Goal: Task Accomplishment & Management: Manage account settings

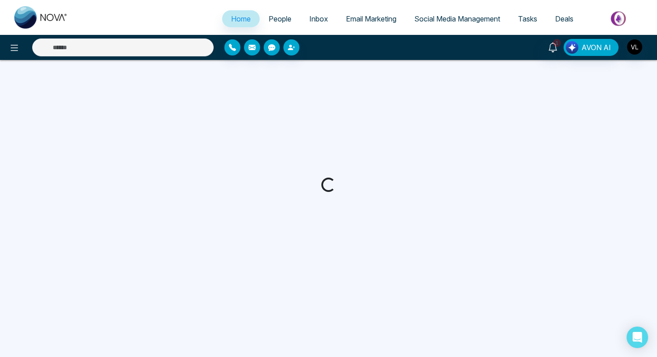
select select "*"
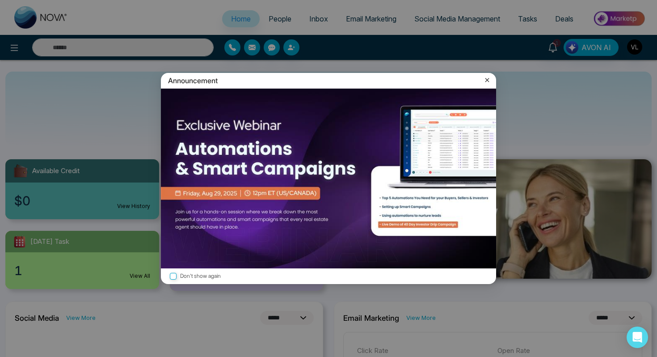
click at [489, 79] on icon at bounding box center [487, 80] width 9 height 9
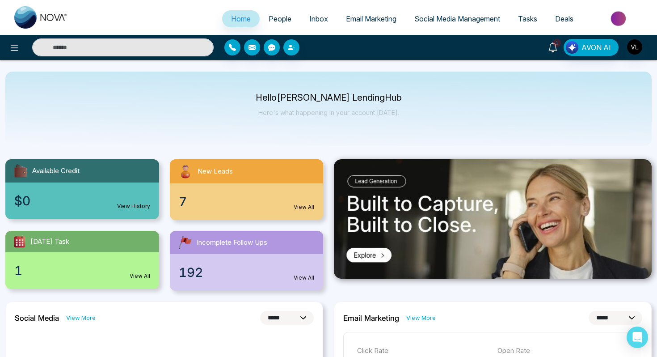
click at [550, 47] on icon at bounding box center [553, 47] width 10 height 10
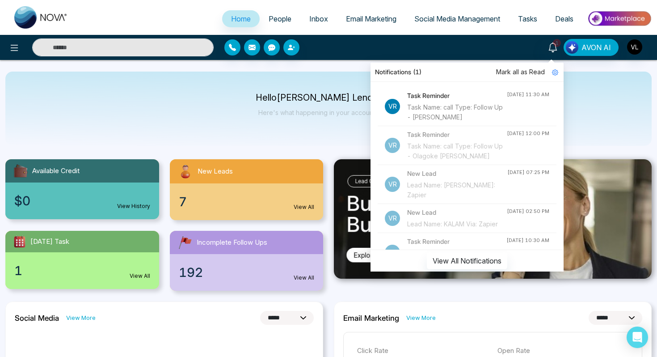
click at [118, 49] on input "text" at bounding box center [123, 47] width 182 height 18
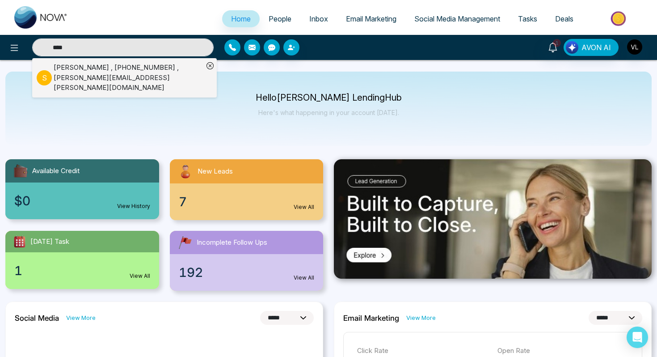
type input "****"
click at [93, 71] on div "[PERSON_NAME] , [PHONE_NUMBER] , [PERSON_NAME][EMAIL_ADDRESS][PERSON_NAME][DOMA…" at bounding box center [129, 78] width 150 height 30
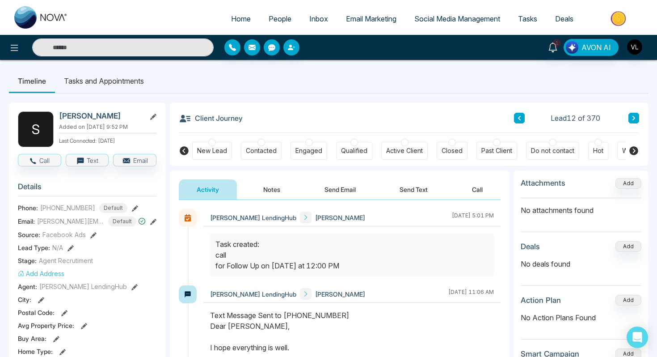
click at [278, 20] on span "People" at bounding box center [280, 18] width 23 height 9
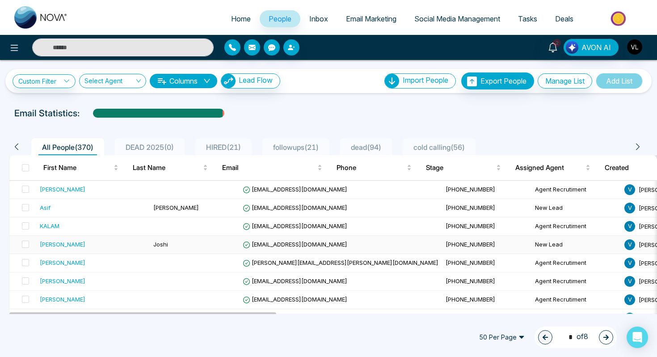
click at [108, 242] on div "[PERSON_NAME]" at bounding box center [93, 244] width 106 height 9
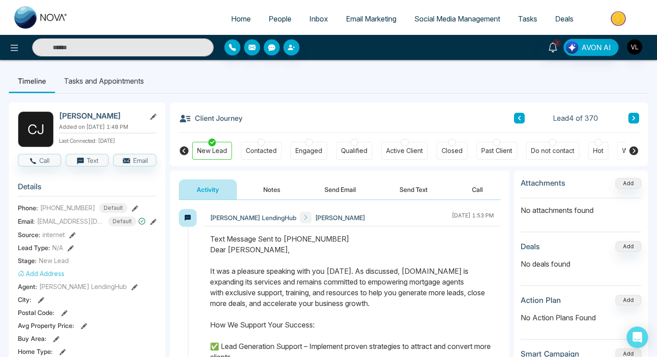
click at [276, 25] on link "People" at bounding box center [280, 18] width 41 height 17
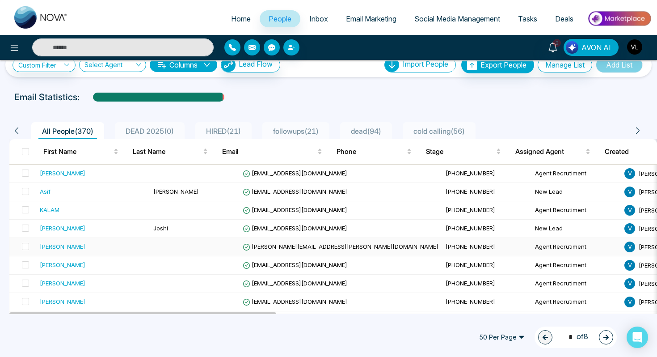
scroll to position [17, 0]
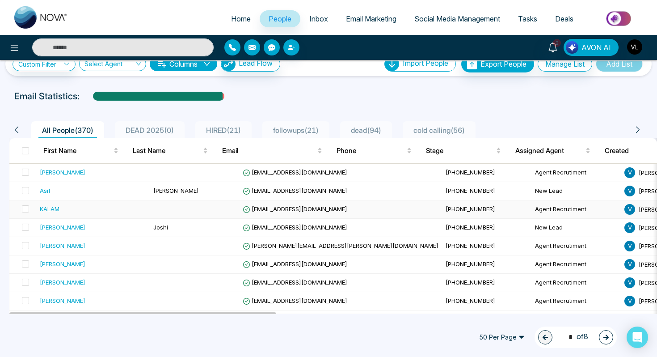
click at [82, 212] on div "KALAM" at bounding box center [93, 208] width 106 height 9
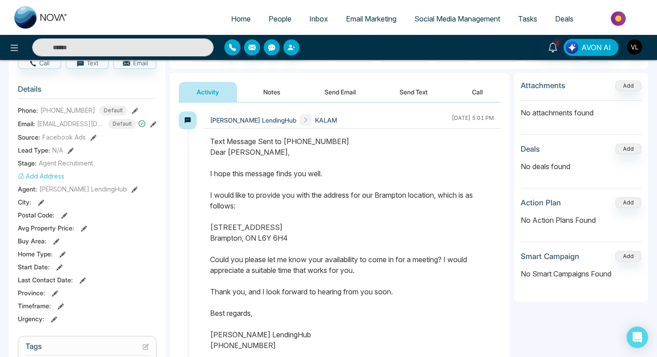
scroll to position [105, 0]
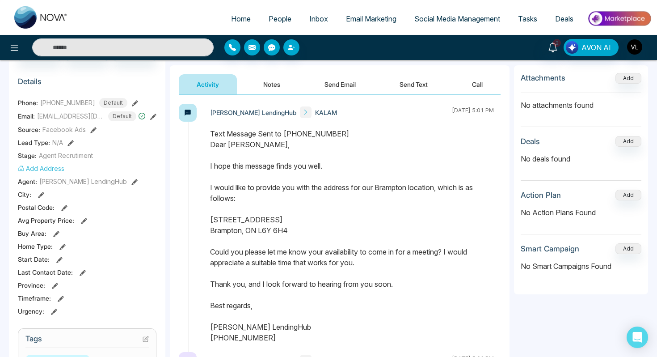
click at [275, 16] on span "People" at bounding box center [280, 18] width 23 height 9
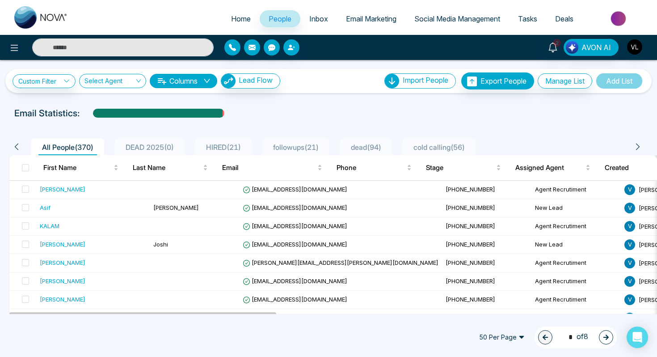
click at [85, 53] on input "text" at bounding box center [123, 47] width 182 height 18
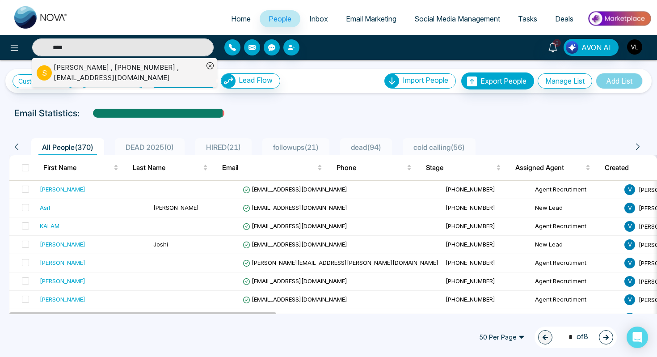
type input "****"
click at [72, 73] on div "[PERSON_NAME] , [PHONE_NUMBER] , [EMAIL_ADDRESS][DOMAIN_NAME]" at bounding box center [129, 73] width 150 height 20
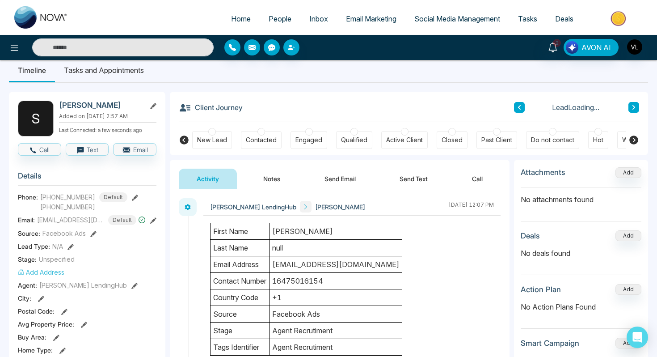
scroll to position [18, 0]
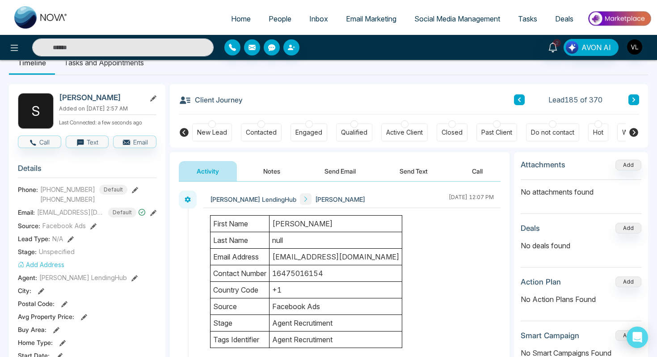
click at [106, 102] on div "[PERSON_NAME]" at bounding box center [108, 97] width 98 height 9
click at [106, 99] on h2 "[PERSON_NAME]" at bounding box center [100, 97] width 83 height 9
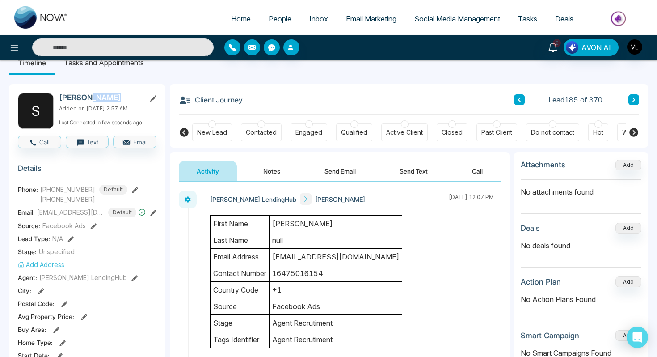
copy h2 "[PERSON_NAME]"
click at [551, 50] on icon at bounding box center [553, 47] width 10 height 10
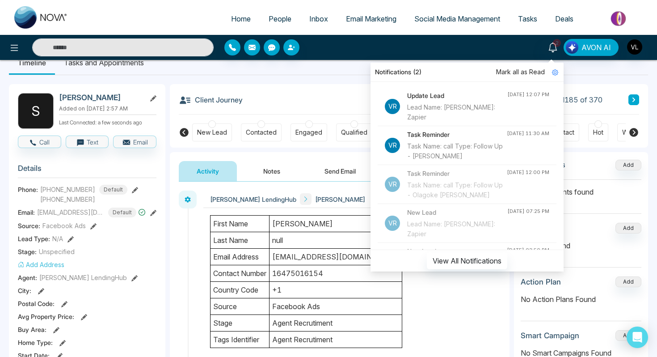
click at [517, 70] on span "Mark all as Read" at bounding box center [520, 72] width 49 height 10
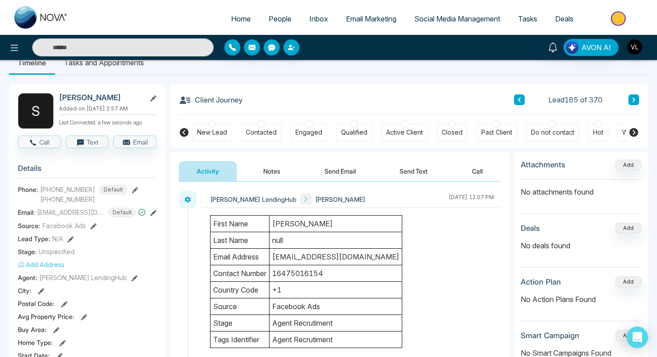
click at [276, 18] on span "People" at bounding box center [280, 18] width 23 height 9
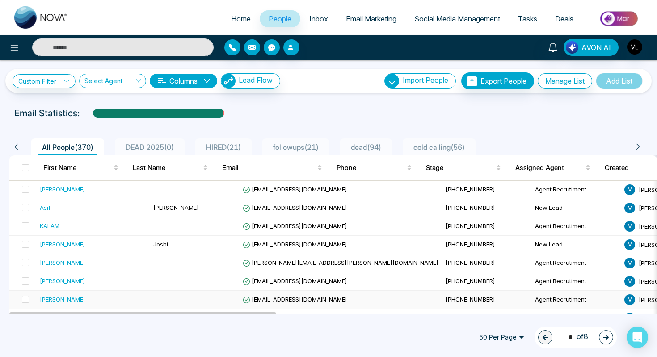
scroll to position [27, 0]
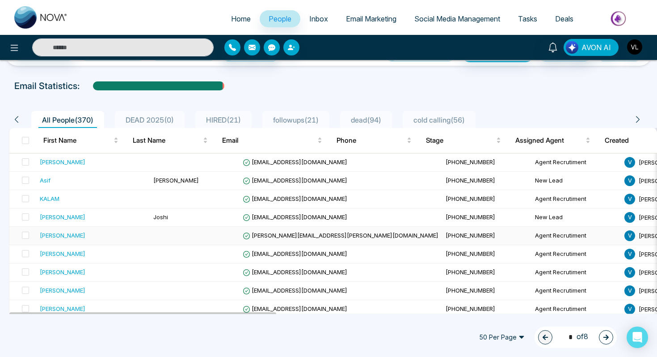
click at [84, 242] on td "[PERSON_NAME]" at bounding box center [93, 236] width 114 height 18
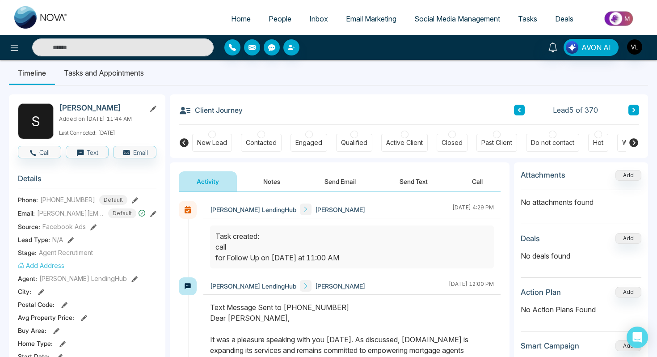
click at [264, 177] on button "Notes" at bounding box center [272, 181] width 53 height 20
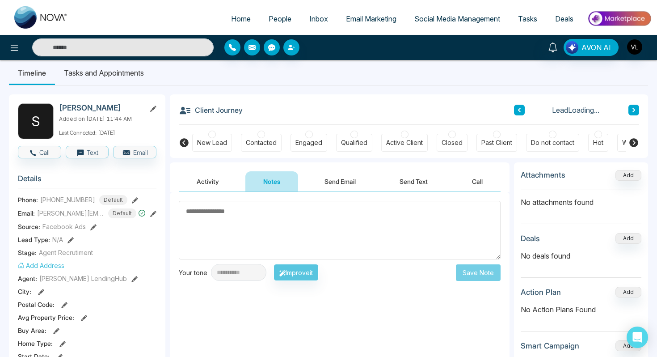
click at [352, 182] on button "Send Email" at bounding box center [340, 181] width 67 height 20
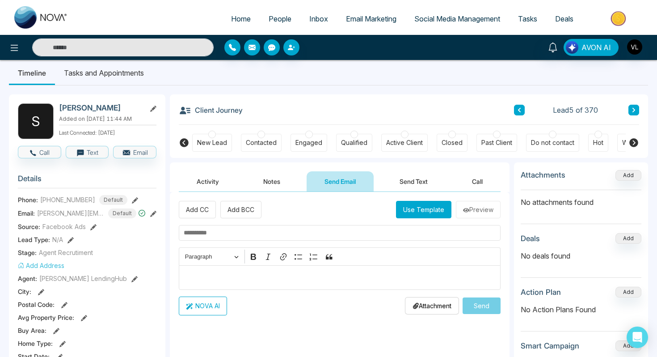
click at [215, 177] on button "Activity" at bounding box center [208, 181] width 58 height 20
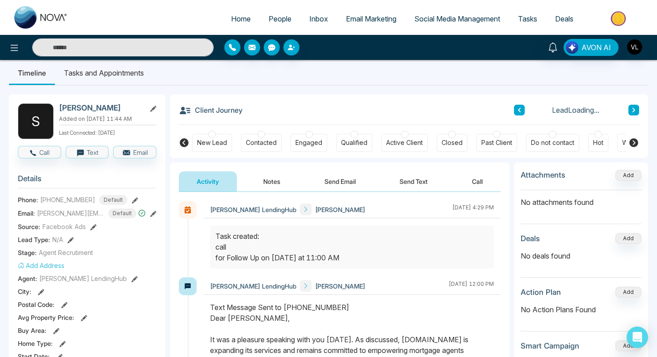
click at [269, 175] on button "Notes" at bounding box center [272, 181] width 53 height 20
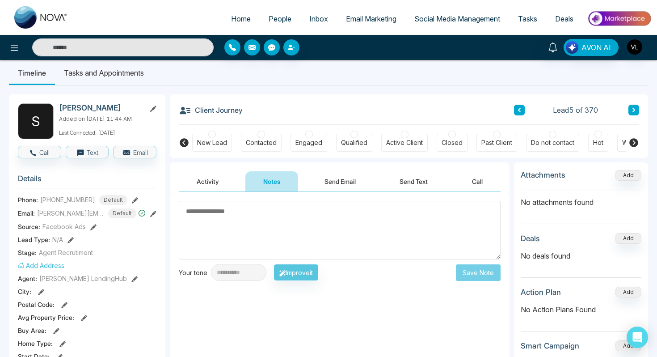
click at [351, 180] on button "Send Email" at bounding box center [340, 181] width 67 height 20
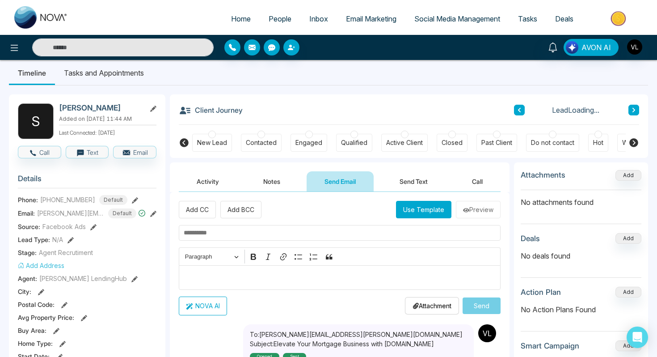
click at [420, 180] on button "Send Text" at bounding box center [414, 181] width 64 height 20
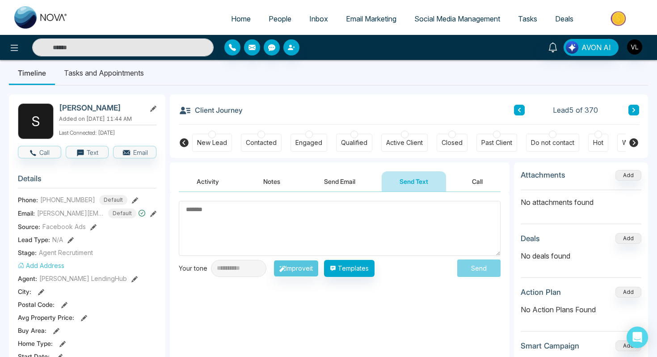
click at [194, 181] on button "Activity" at bounding box center [208, 181] width 58 height 20
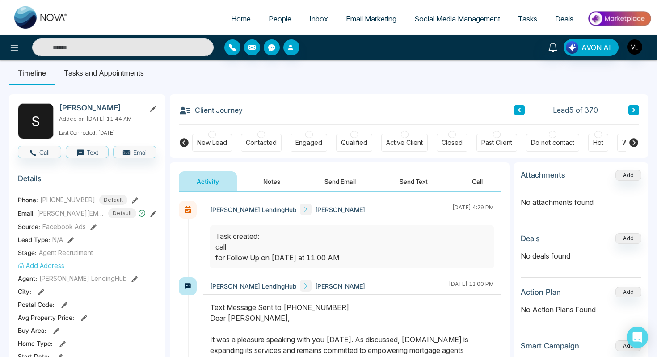
click at [115, 79] on li "Tasks and Appointments" at bounding box center [104, 73] width 98 height 24
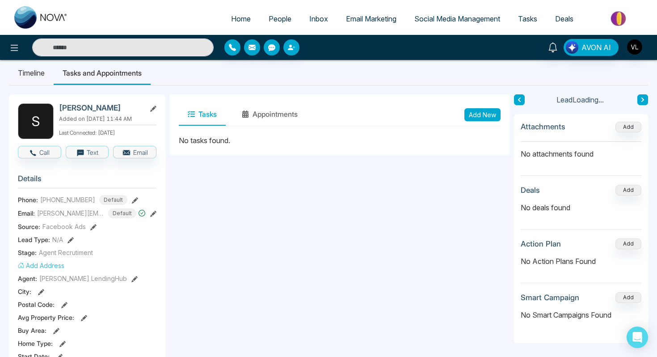
click at [483, 115] on button "Add New" at bounding box center [483, 114] width 36 height 13
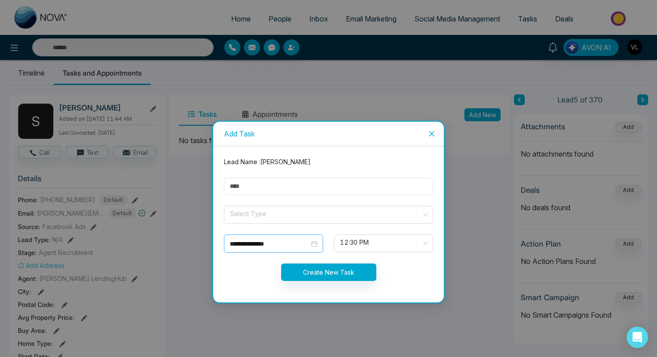
click at [310, 246] on div "**********" at bounding box center [274, 244] width 88 height 10
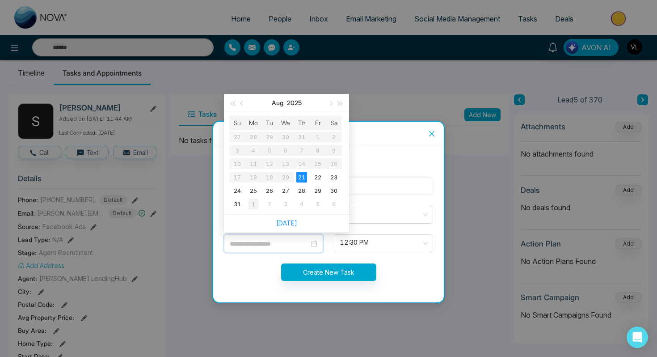
type input "**********"
click at [255, 201] on div "1" at bounding box center [253, 204] width 11 height 11
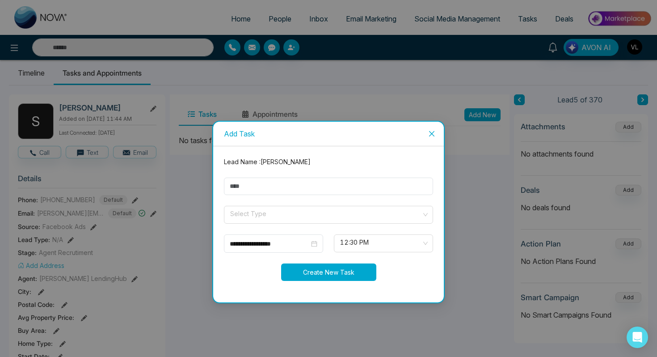
click at [329, 271] on button "Create New Task" at bounding box center [328, 271] width 95 height 17
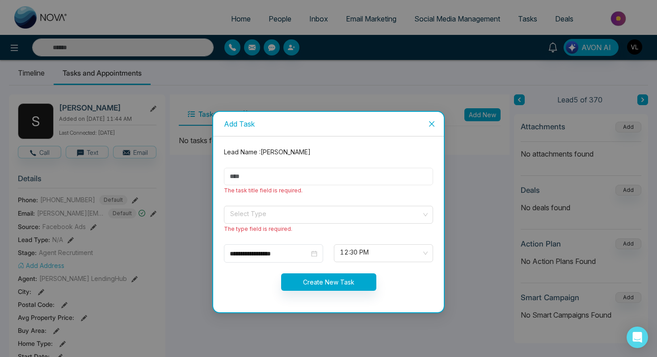
click at [281, 172] on input "text" at bounding box center [328, 176] width 209 height 17
type input "****"
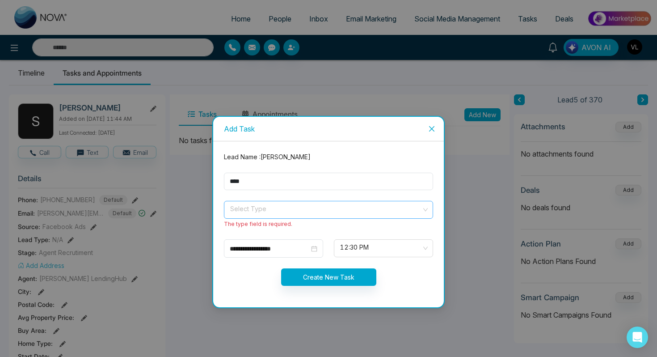
click at [267, 207] on input "search" at bounding box center [325, 207] width 192 height 13
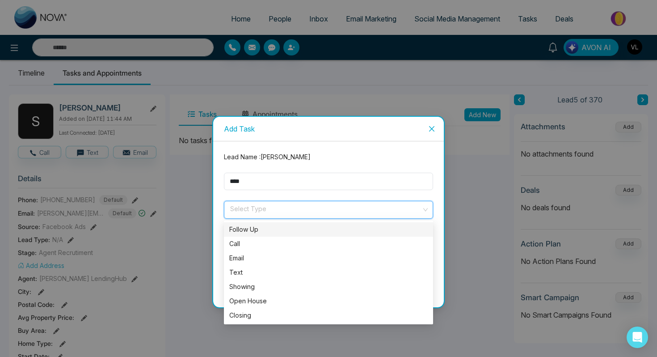
click at [253, 229] on div "Follow Up" at bounding box center [328, 230] width 199 height 10
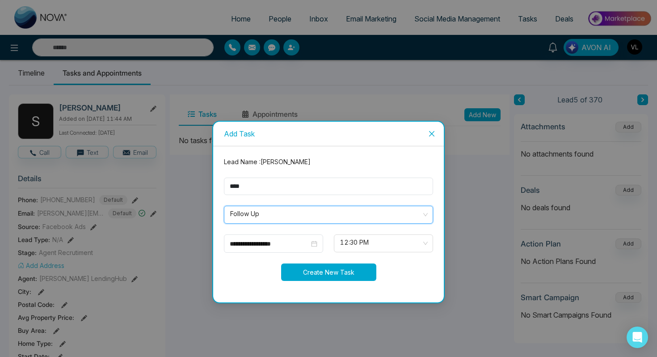
click at [337, 273] on button "Create New Task" at bounding box center [328, 271] width 95 height 17
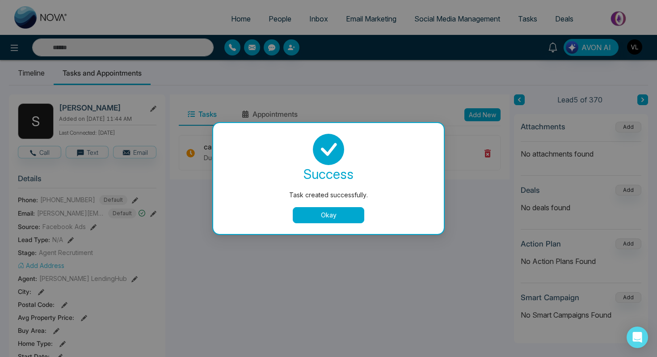
click at [428, 136] on div at bounding box center [328, 149] width 209 height 31
click at [323, 216] on button "Okay" at bounding box center [329, 215] width 72 height 16
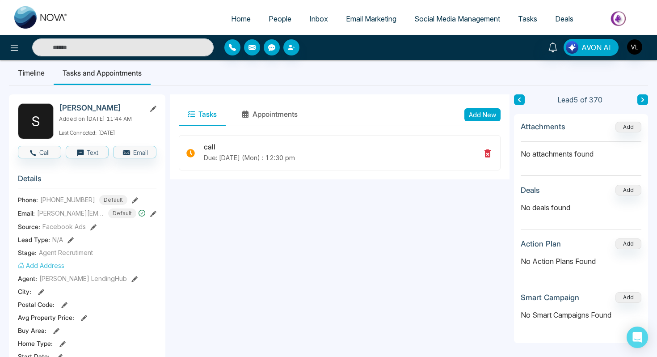
click at [38, 77] on li "Timeline" at bounding box center [31, 73] width 45 height 24
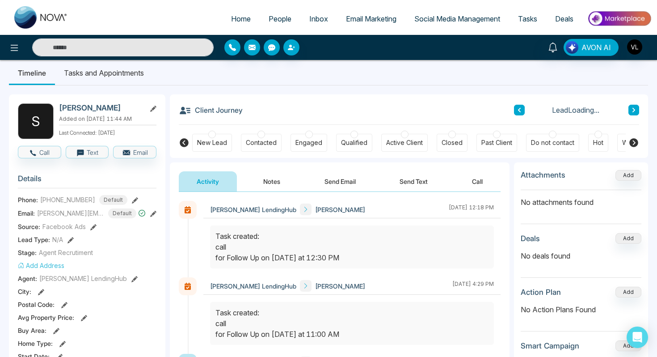
click at [280, 183] on button "Notes" at bounding box center [272, 181] width 53 height 20
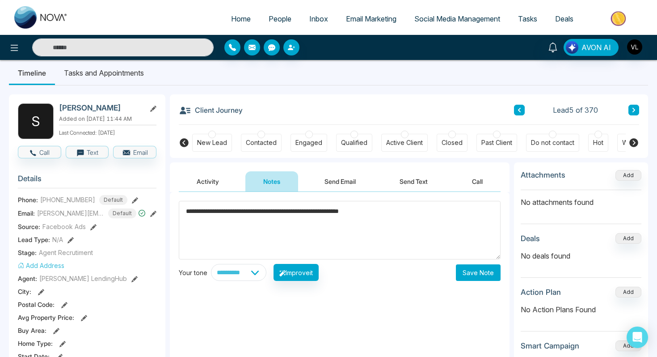
type textarea "**********"
click at [472, 280] on button "Save Note" at bounding box center [478, 272] width 45 height 17
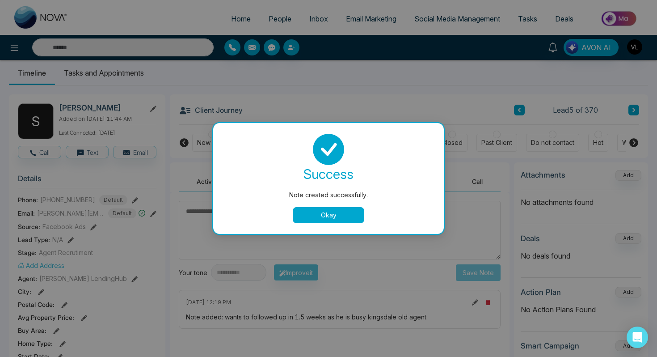
click at [315, 217] on button "Okay" at bounding box center [329, 215] width 72 height 16
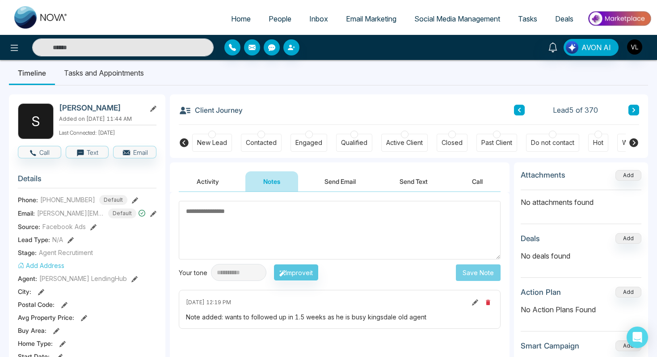
click at [281, 23] on link "People" at bounding box center [280, 18] width 41 height 17
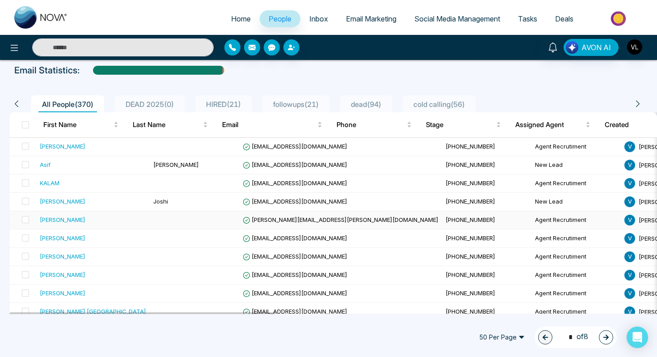
scroll to position [47, 0]
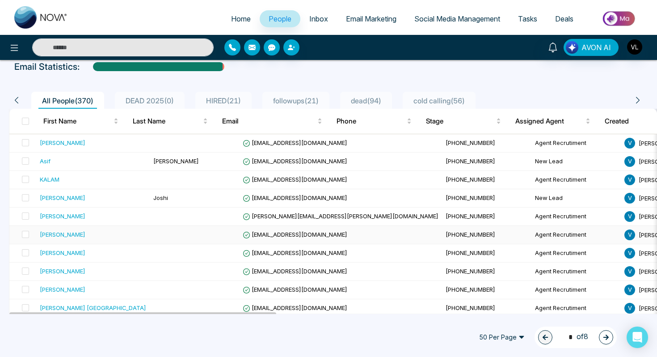
click at [71, 238] on div "[PERSON_NAME]" at bounding box center [63, 234] width 46 height 9
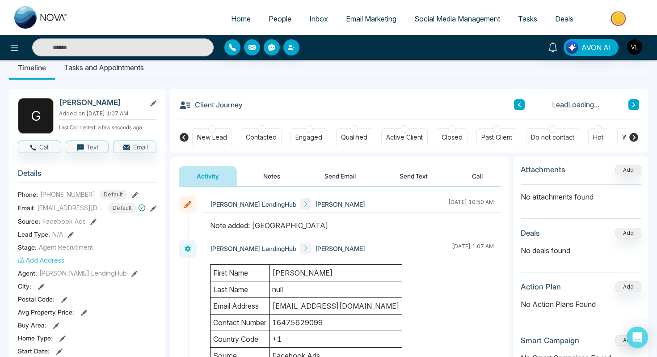
scroll to position [15, 0]
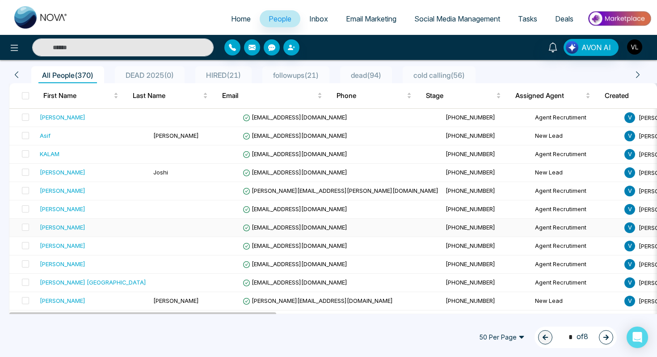
scroll to position [103, 0]
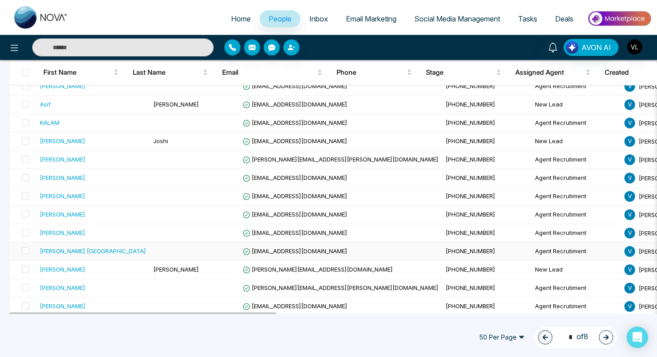
click at [84, 251] on div "[PERSON_NAME] [GEOGRAPHIC_DATA]" at bounding box center [93, 250] width 106 height 9
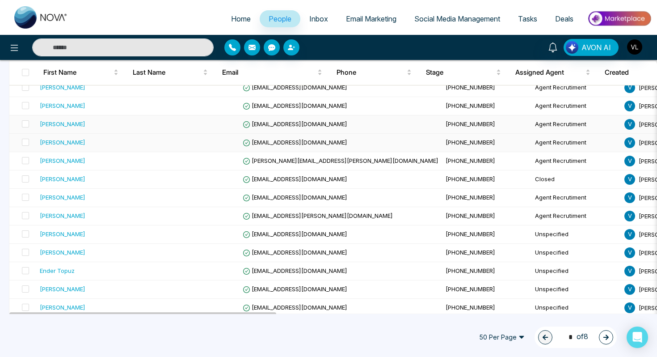
scroll to position [465, 0]
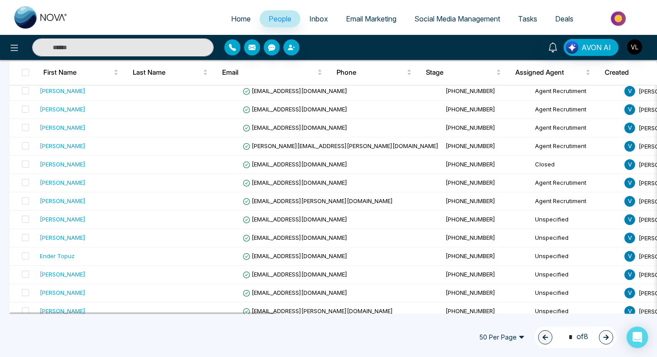
click at [527, 17] on span "Tasks" at bounding box center [527, 18] width 19 height 9
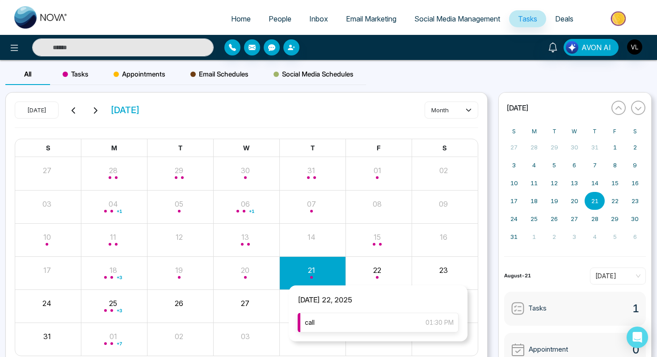
click at [365, 319] on div "call 01:30 PM" at bounding box center [378, 323] width 161 height 20
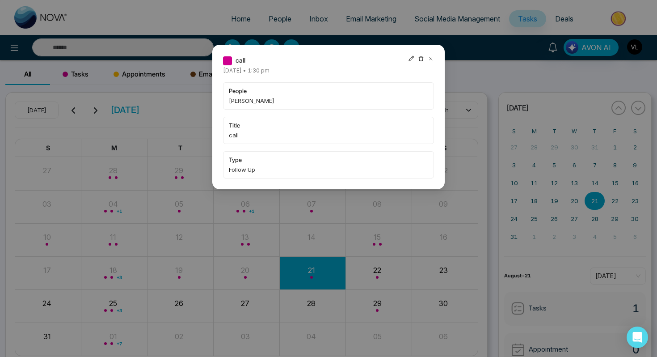
click at [428, 58] on icon at bounding box center [431, 58] width 6 height 6
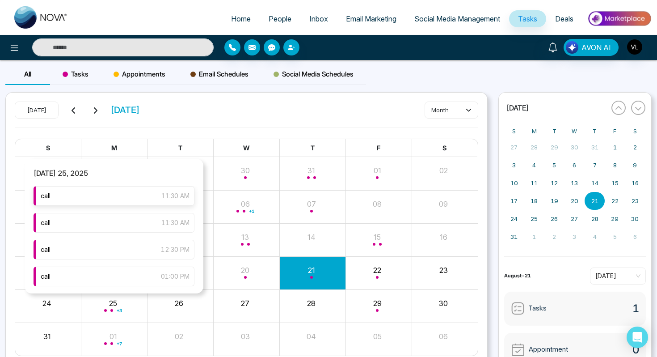
click at [126, 204] on div "call 11:30 AM" at bounding box center [114, 196] width 161 height 20
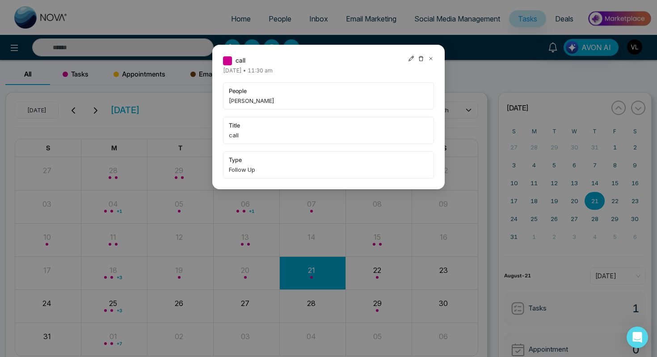
click at [428, 59] on icon at bounding box center [431, 58] width 6 height 6
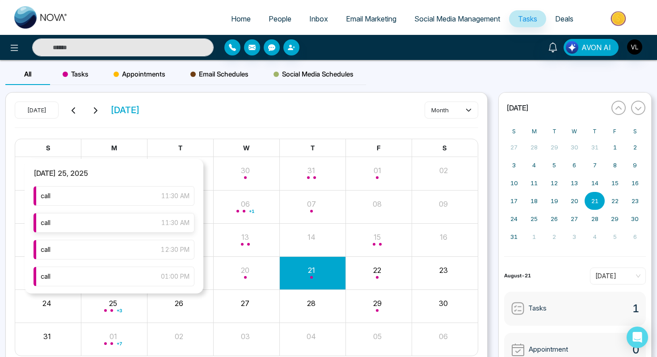
click at [103, 228] on div "call 11:30 AM" at bounding box center [114, 223] width 161 height 20
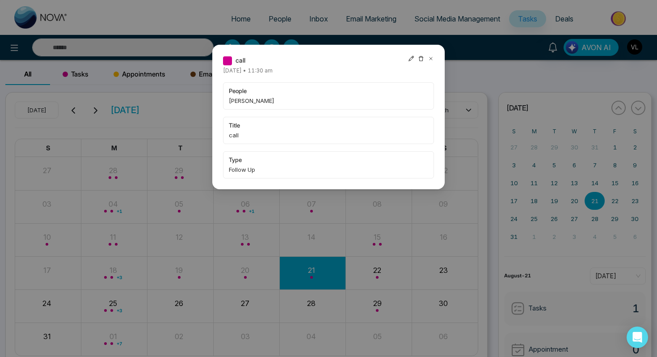
click at [431, 57] on icon at bounding box center [431, 58] width 6 height 6
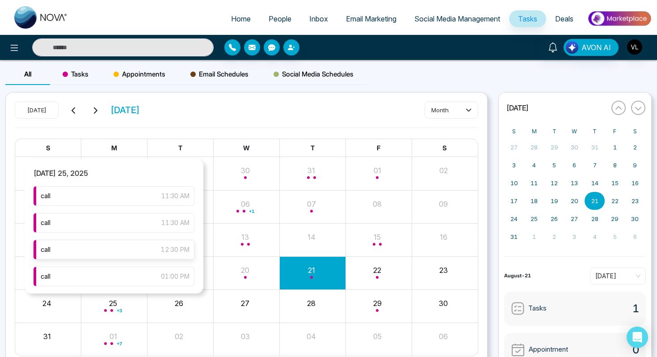
click at [131, 252] on div "call 12:30 PM" at bounding box center [114, 250] width 161 height 20
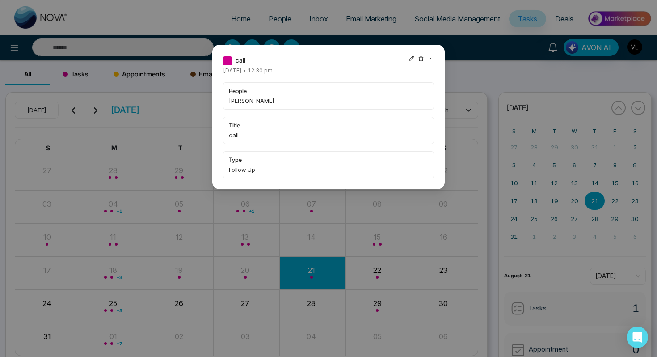
click at [432, 59] on icon at bounding box center [431, 58] width 6 height 6
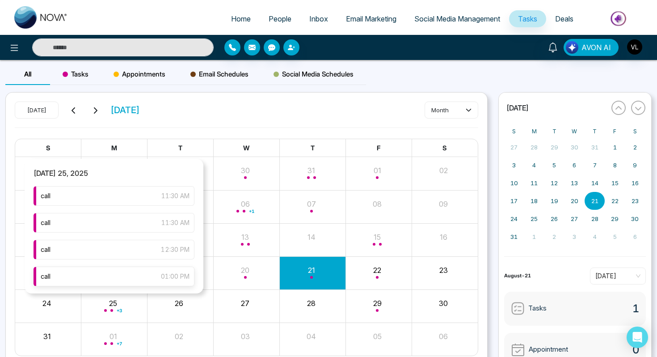
click at [140, 279] on div "call 01:00 PM" at bounding box center [114, 277] width 161 height 20
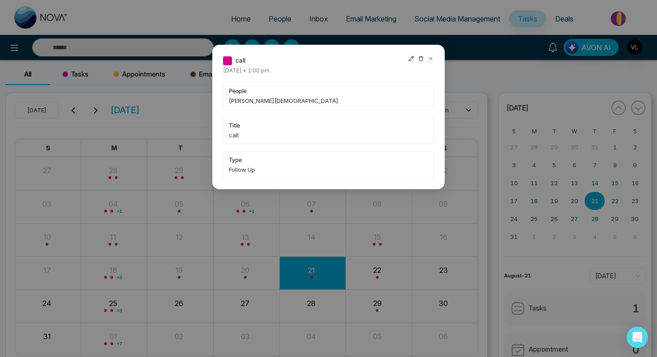
click at [430, 57] on icon at bounding box center [431, 58] width 3 height 3
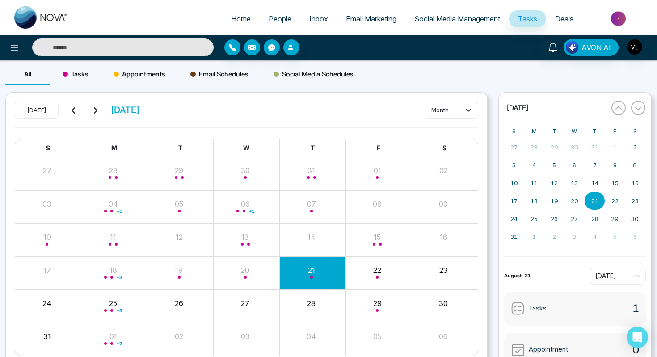
click at [82, 47] on input "text" at bounding box center [123, 47] width 182 height 18
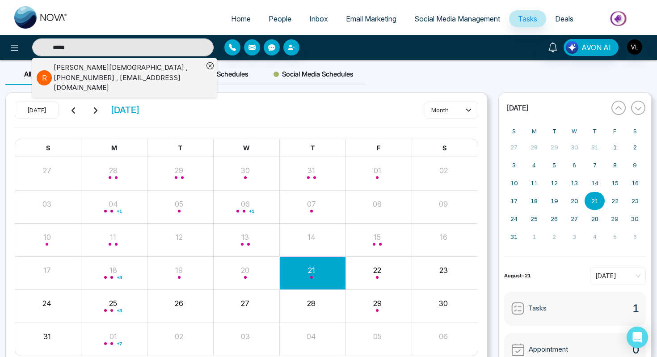
type input "*****"
click at [119, 81] on div "[PERSON_NAME] , [PHONE_NUMBER] , [EMAIL_ADDRESS][DOMAIN_NAME]" at bounding box center [129, 78] width 150 height 30
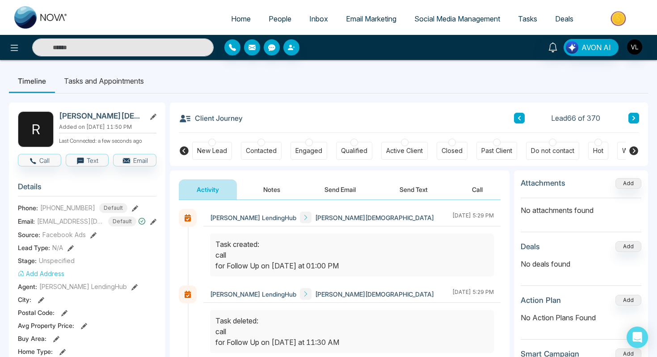
click at [84, 50] on input "text" at bounding box center [123, 47] width 182 height 18
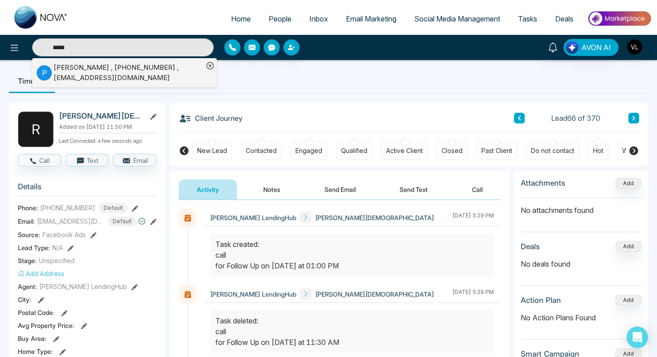
type input "*****"
click at [67, 76] on div "[PERSON_NAME] , [PHONE_NUMBER] , [EMAIL_ADDRESS][DOMAIN_NAME]" at bounding box center [129, 73] width 150 height 20
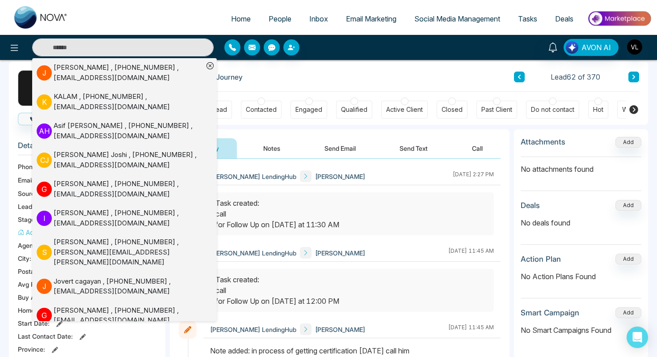
scroll to position [42, 0]
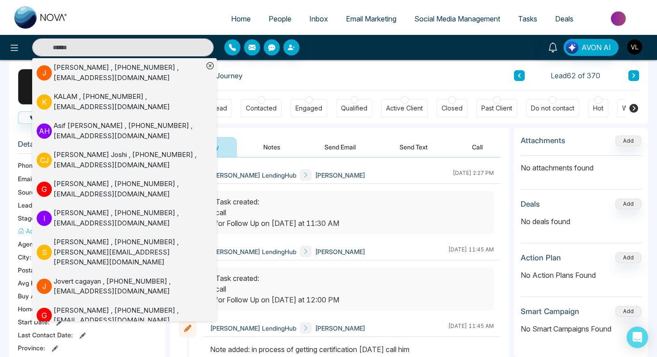
click at [305, 149] on div "Activity Notes Send Email Send Text Call" at bounding box center [340, 147] width 322 height 21
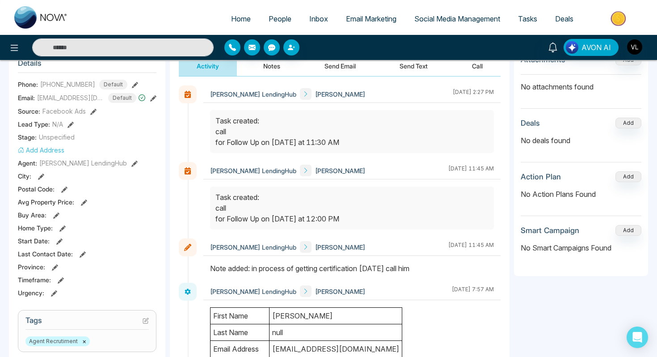
scroll to position [0, 0]
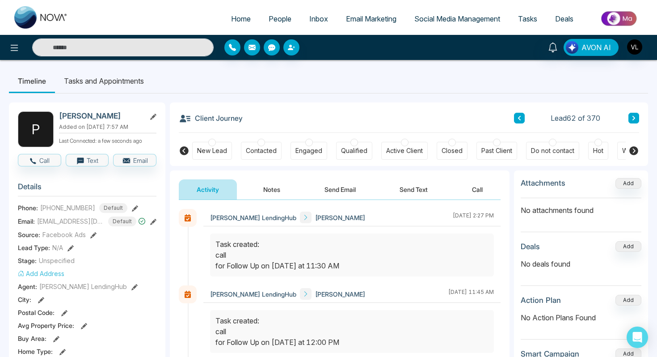
click at [276, 16] on span "People" at bounding box center [280, 18] width 23 height 9
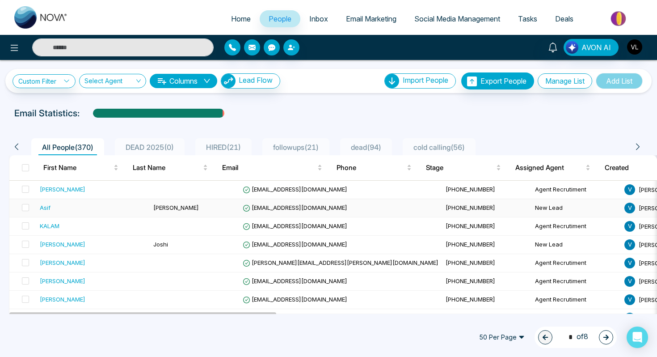
click at [158, 210] on td "[PERSON_NAME]" at bounding box center [194, 208] width 89 height 18
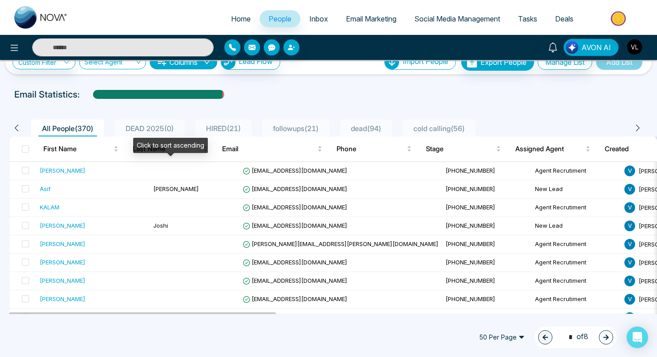
scroll to position [45, 0]
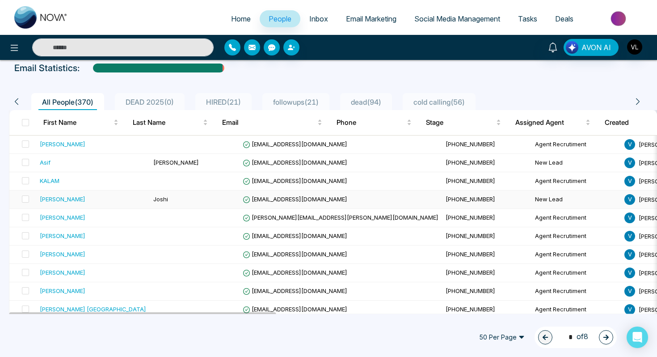
click at [83, 204] on div "[PERSON_NAME]" at bounding box center [93, 199] width 106 height 9
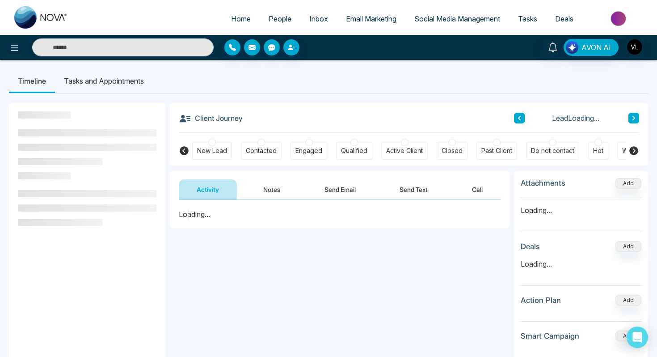
click at [83, 204] on ul at bounding box center [87, 208] width 139 height 36
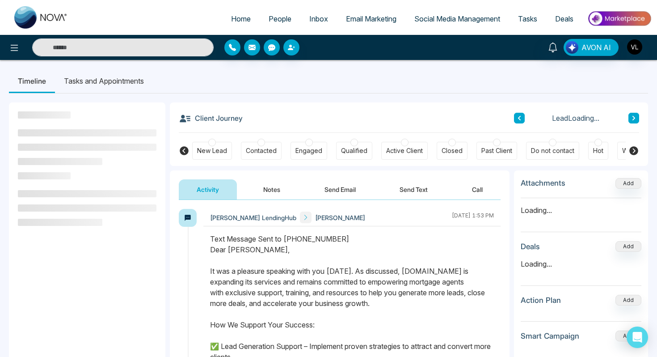
click at [83, 204] on ul at bounding box center [87, 208] width 139 height 36
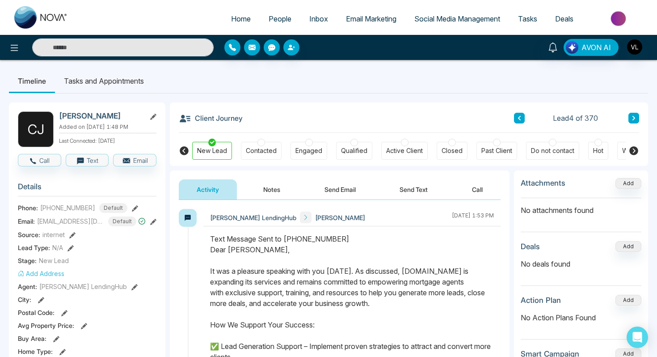
click at [83, 204] on span "[PHONE_NUMBER]" at bounding box center [67, 207] width 55 height 9
click at [270, 22] on span "People" at bounding box center [280, 18] width 23 height 9
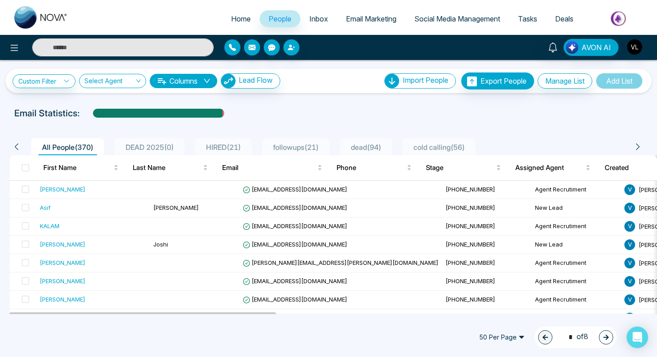
click at [127, 55] on input "text" at bounding box center [123, 47] width 182 height 18
click at [85, 44] on input "text" at bounding box center [123, 47] width 182 height 18
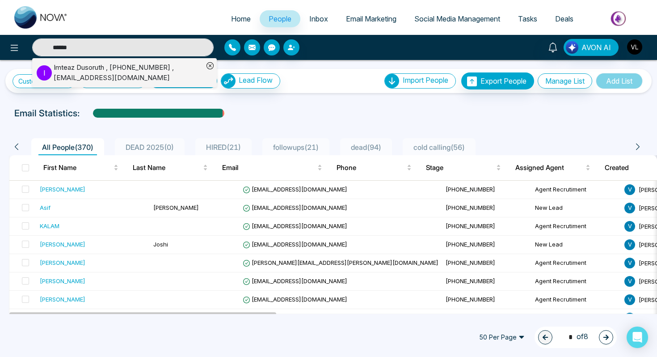
type input "******"
click at [89, 64] on div "[PERSON_NAME] , [PHONE_NUMBER] , [EMAIL_ADDRESS][DOMAIN_NAME]" at bounding box center [129, 73] width 150 height 20
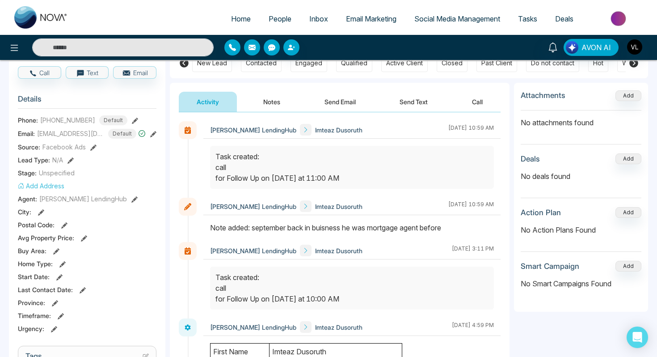
scroll to position [87, 0]
click at [96, 38] on div "AVON AI" at bounding box center [328, 47] width 657 height 25
click at [100, 49] on input "text" at bounding box center [123, 47] width 182 height 18
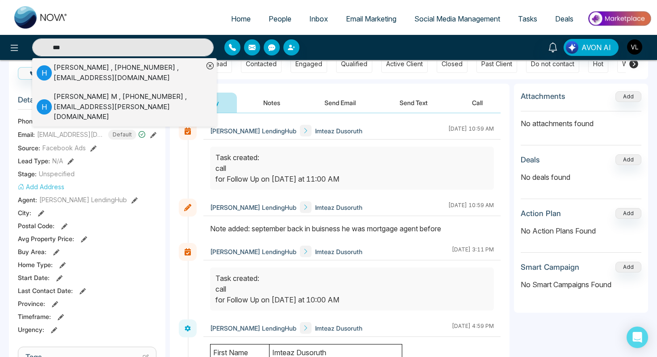
type input "***"
click at [95, 104] on div "[PERSON_NAME] , [PHONE_NUMBER] , [EMAIL_ADDRESS][PERSON_NAME][DOMAIN_NAME]" at bounding box center [129, 107] width 150 height 30
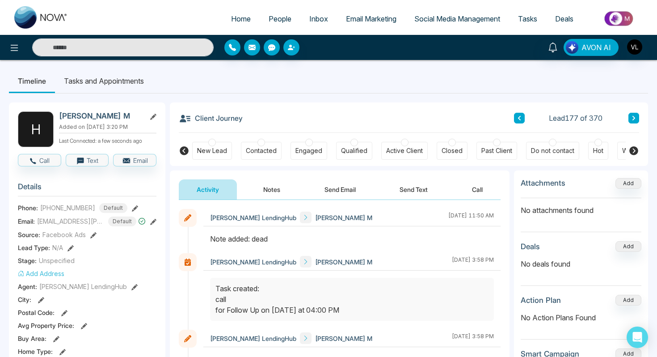
click at [280, 21] on span "People" at bounding box center [280, 18] width 23 height 9
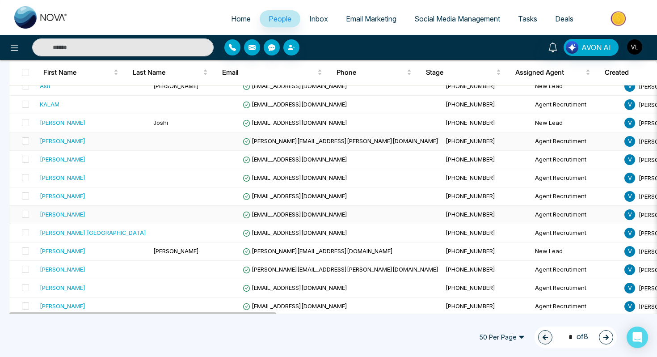
scroll to position [122, 0]
click at [72, 194] on div "[PERSON_NAME]" at bounding box center [63, 195] width 46 height 9
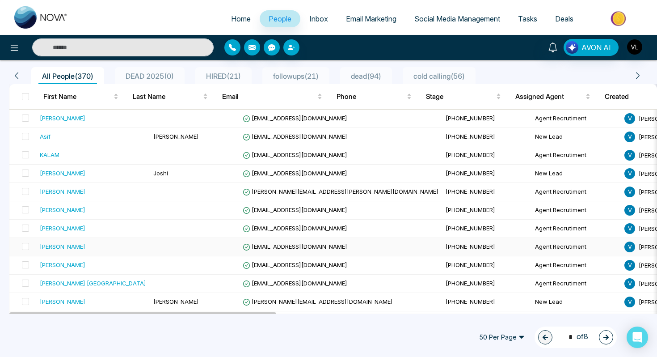
scroll to position [81, 0]
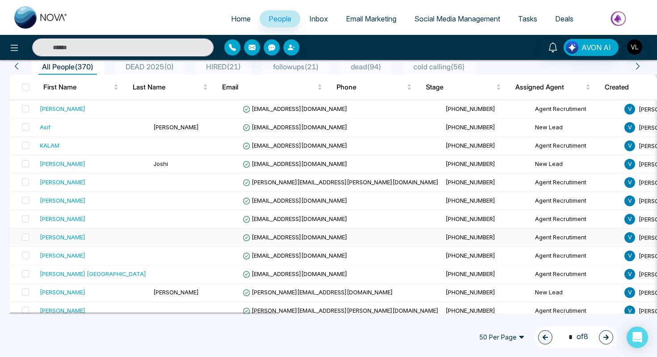
click at [81, 236] on div "[PERSON_NAME]" at bounding box center [63, 237] width 46 height 9
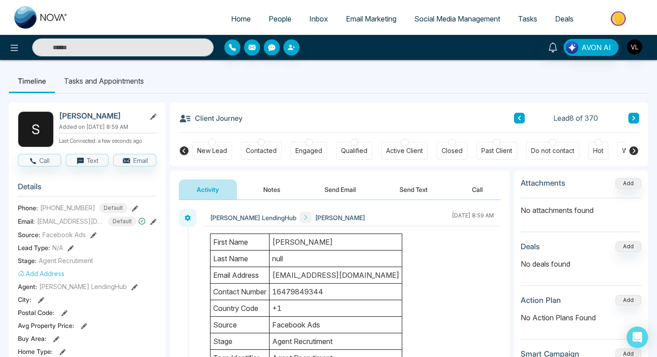
drag, startPoint x: 128, startPoint y: 118, endPoint x: 61, endPoint y: 115, distance: 67.1
click at [60, 115] on h2 "[PERSON_NAME]" at bounding box center [100, 115] width 83 height 9
copy h2 "[PERSON_NAME]"
drag, startPoint x: 90, startPoint y: 206, endPoint x: 38, endPoint y: 206, distance: 51.4
click at [38, 206] on div "Phone: [PHONE_NUMBER] Default" at bounding box center [87, 208] width 139 height 10
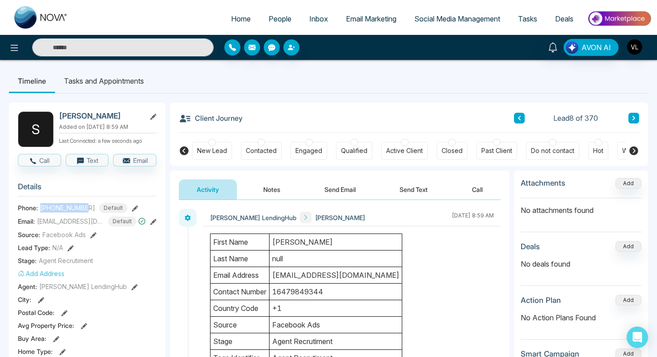
copy div "[PHONE_NUMBER]"
click at [78, 45] on input "text" at bounding box center [123, 47] width 182 height 18
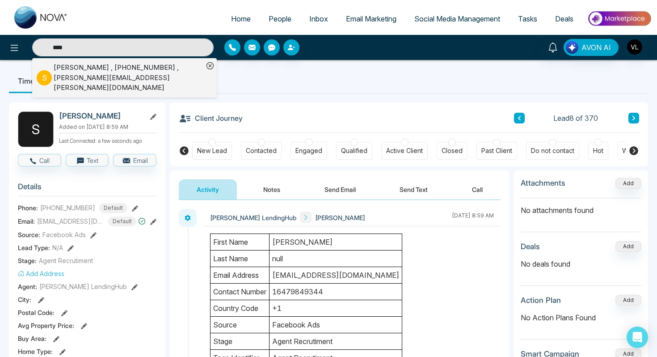
type input "****"
click at [89, 74] on div "[PERSON_NAME] , [PHONE_NUMBER] , [PERSON_NAME][EMAIL_ADDRESS][PERSON_NAME][DOMA…" at bounding box center [129, 78] width 150 height 30
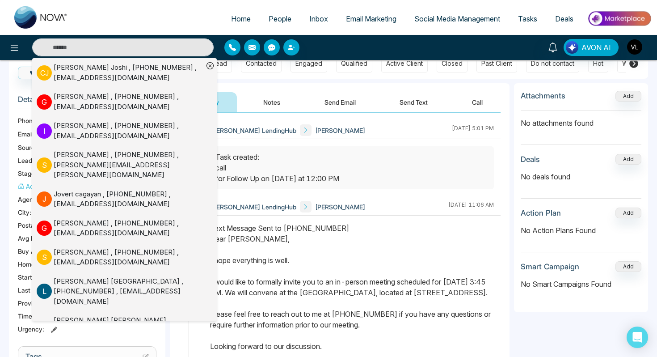
scroll to position [89, 0]
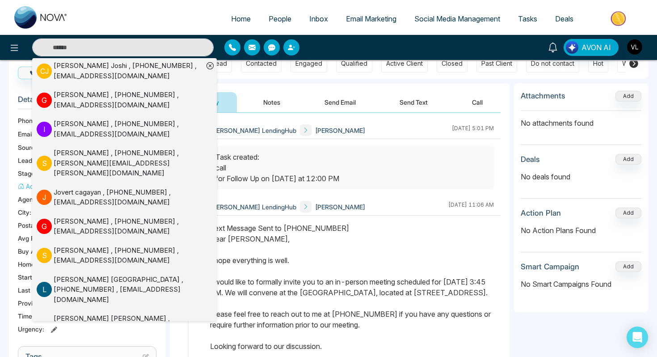
click at [315, 203] on span "[PERSON_NAME]" at bounding box center [340, 206] width 50 height 9
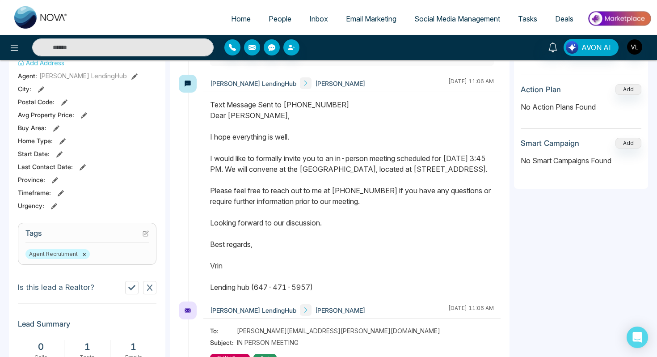
scroll to position [214, 0]
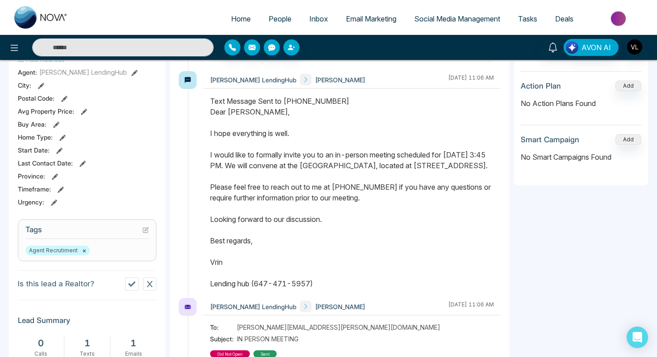
drag, startPoint x: 210, startPoint y: 113, endPoint x: 322, endPoint y: 296, distance: 214.6
click at [322, 296] on div at bounding box center [352, 197] width 297 height 202
click at [135, 47] on input "text" at bounding box center [123, 47] width 182 height 18
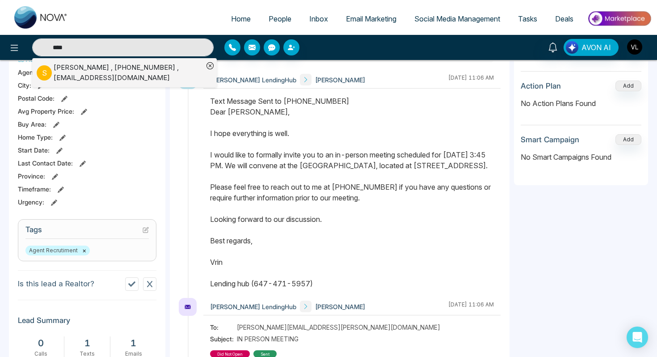
type input "****"
click at [136, 67] on div "[PERSON_NAME] , [PHONE_NUMBER] , [EMAIL_ADDRESS][DOMAIN_NAME]" at bounding box center [129, 73] width 150 height 20
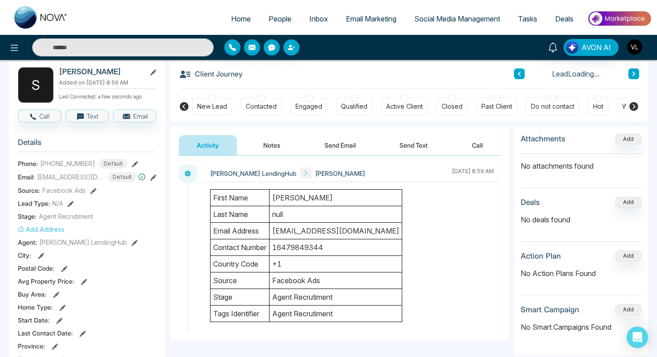
scroll to position [63, 0]
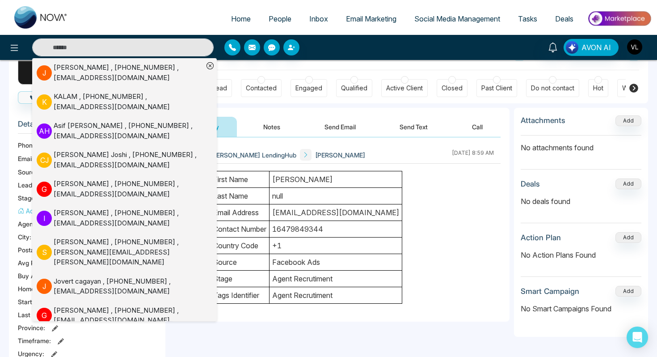
click at [337, 131] on button "Send Email" at bounding box center [340, 127] width 67 height 20
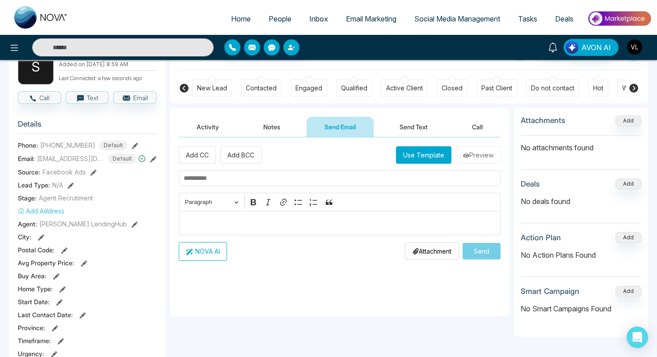
click at [233, 223] on p "Editor editing area: main" at bounding box center [340, 222] width 313 height 11
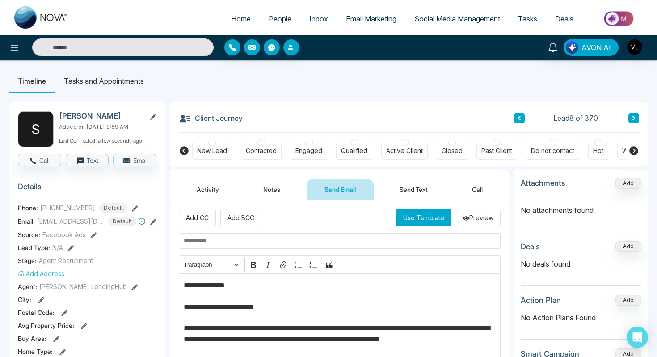
click at [70, 121] on div "[PERSON_NAME] Added on [DATE] 8:59 AM Last Connected: a few seconds ago" at bounding box center [108, 129] width 98 height 36
click at [70, 117] on h2 "[PERSON_NAME]" at bounding box center [100, 115] width 83 height 9
copy h2 "[PERSON_NAME]"
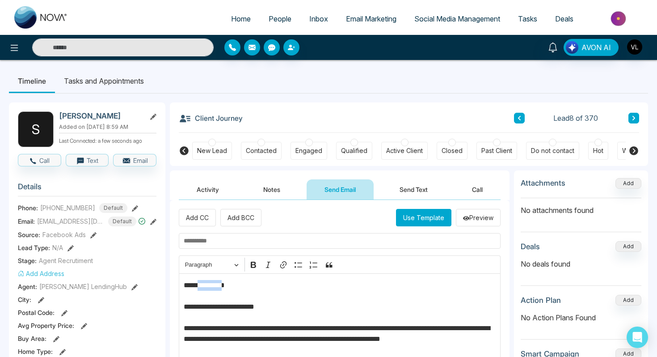
click at [213, 285] on strong "*******" at bounding box center [208, 285] width 20 height 7
click at [255, 267] on icon "Editor toolbar" at bounding box center [253, 264] width 9 height 9
click at [222, 242] on input "text" at bounding box center [340, 241] width 322 height 16
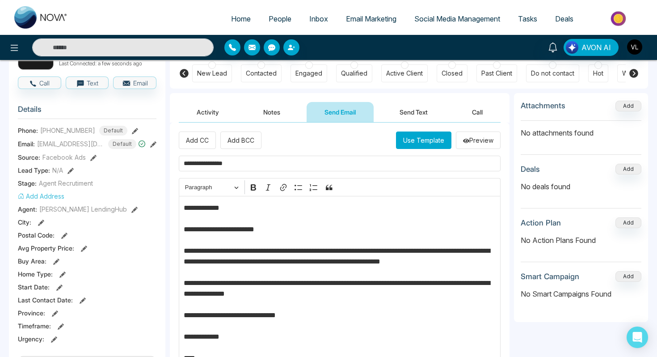
scroll to position [79, 0]
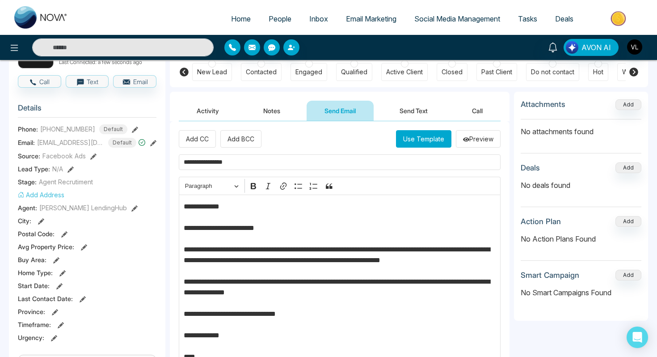
type input "**********"
drag, startPoint x: 467, startPoint y: 251, endPoint x: 452, endPoint y: 250, distance: 15.2
click at [452, 250] on p "**********" at bounding box center [340, 297] width 313 height 193
drag, startPoint x: 492, startPoint y: 251, endPoint x: 485, endPoint y: 250, distance: 7.6
click at [484, 250] on p "**********" at bounding box center [340, 297] width 313 height 193
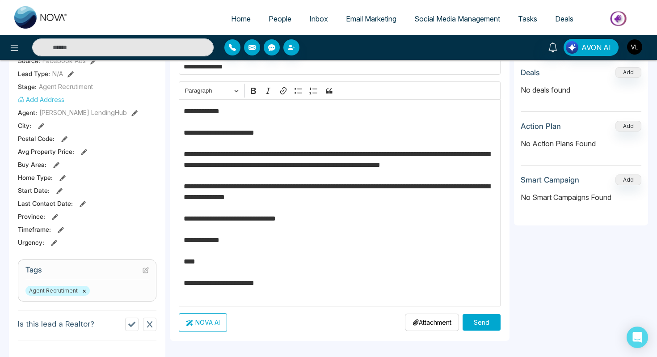
scroll to position [178, 0]
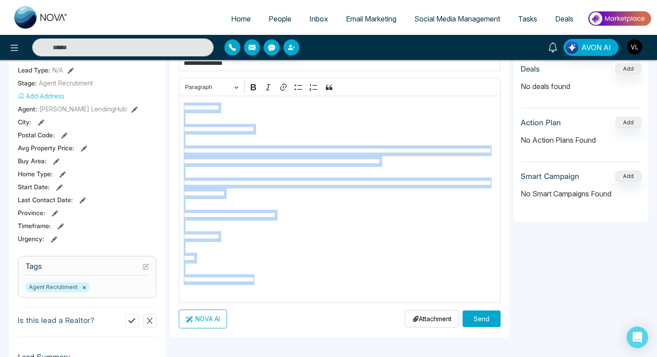
drag, startPoint x: 184, startPoint y: 107, endPoint x: 283, endPoint y: 314, distance: 229.3
click at [284, 314] on div "**********" at bounding box center [340, 179] width 322 height 297
copy p "**********"
click at [475, 320] on button "Send" at bounding box center [482, 318] width 38 height 17
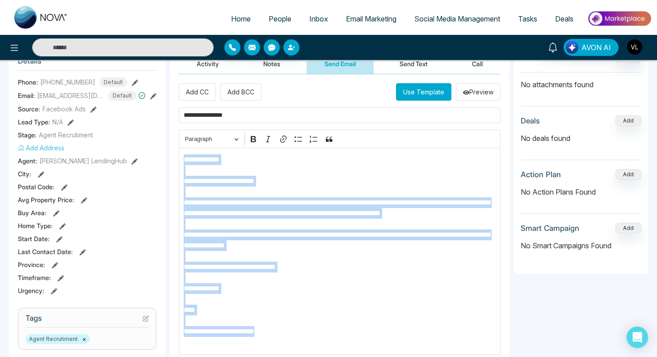
scroll to position [111, 0]
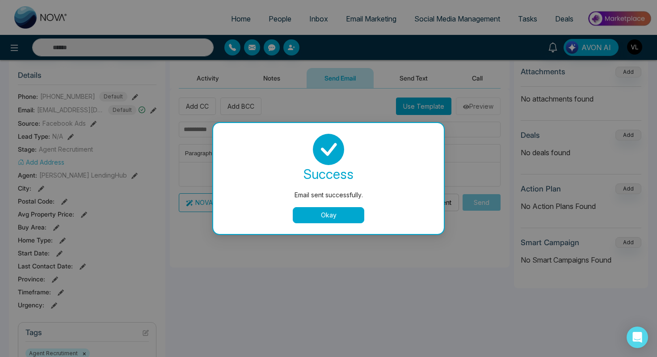
click at [325, 221] on button "Okay" at bounding box center [329, 215] width 72 height 16
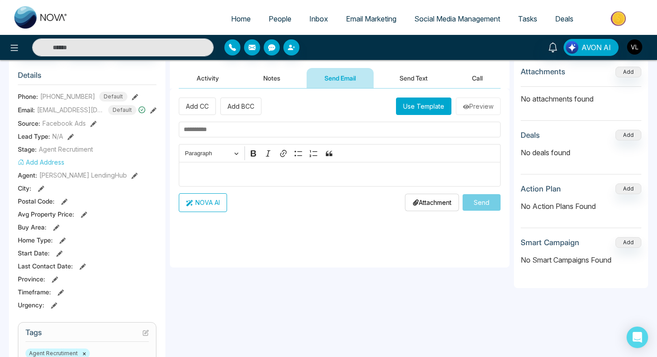
click at [416, 74] on button "Send Text" at bounding box center [414, 78] width 64 height 20
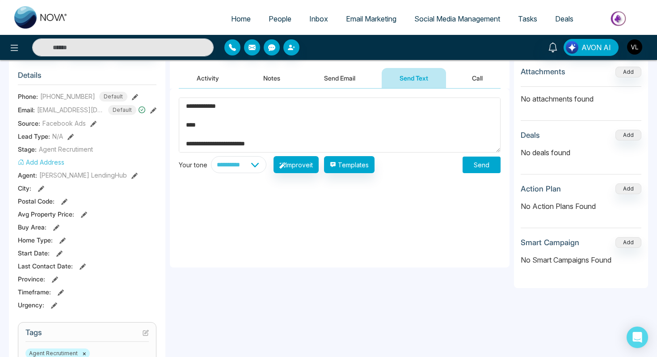
scroll to position [113, 0]
type textarea "**********"
click at [477, 171] on button "Send" at bounding box center [482, 165] width 38 height 17
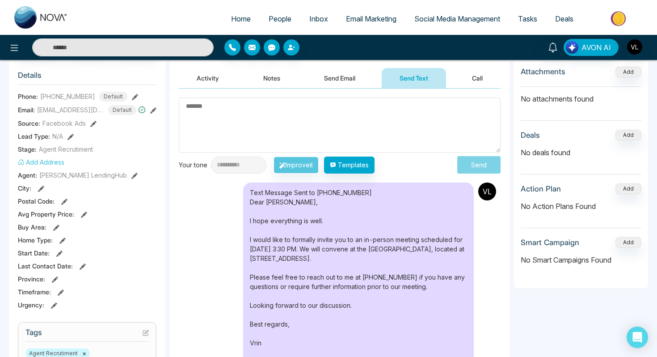
scroll to position [0, 0]
click at [272, 19] on span "People" at bounding box center [280, 18] width 23 height 9
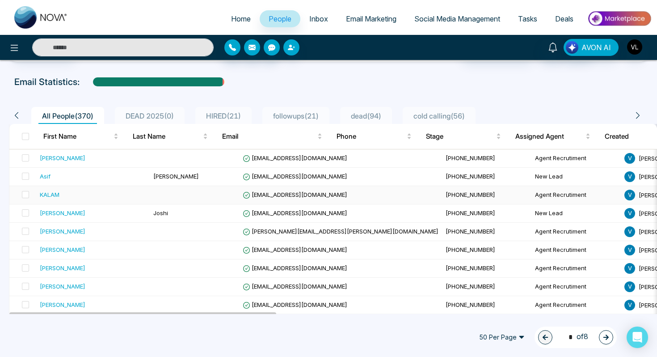
scroll to position [45, 0]
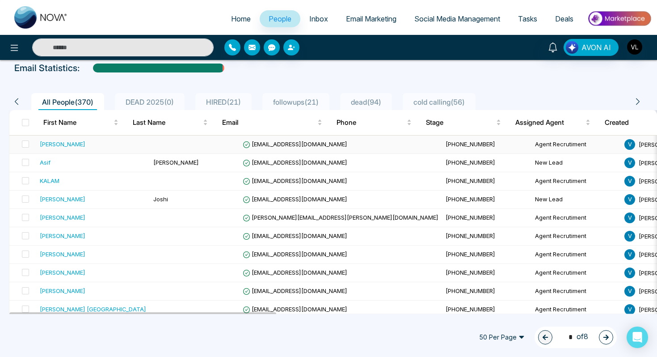
click at [244, 149] on td "[EMAIL_ADDRESS][DOMAIN_NAME]" at bounding box center [340, 145] width 203 height 18
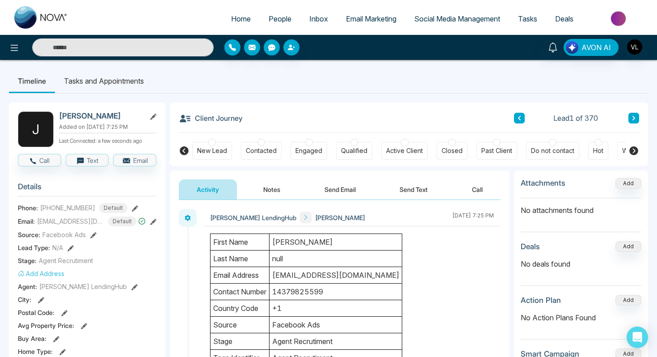
click at [277, 17] on span "People" at bounding box center [280, 18] width 23 height 9
